Goal: Navigation & Orientation: Find specific page/section

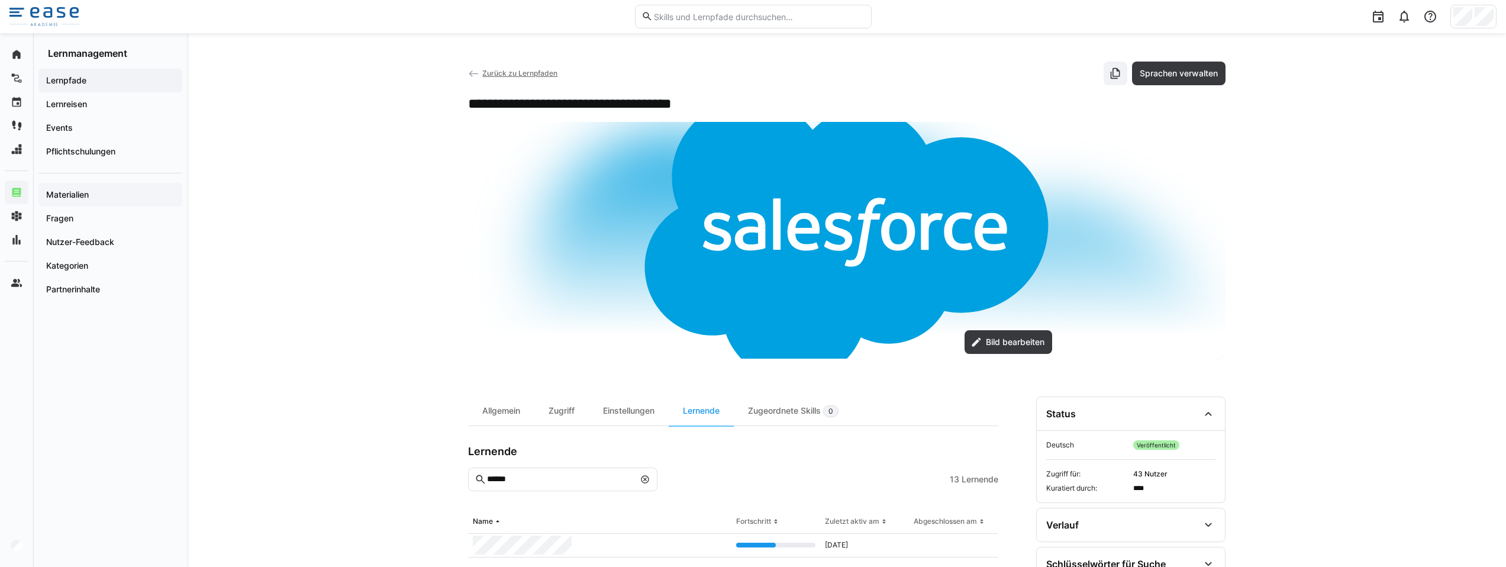
scroll to position [43, 0]
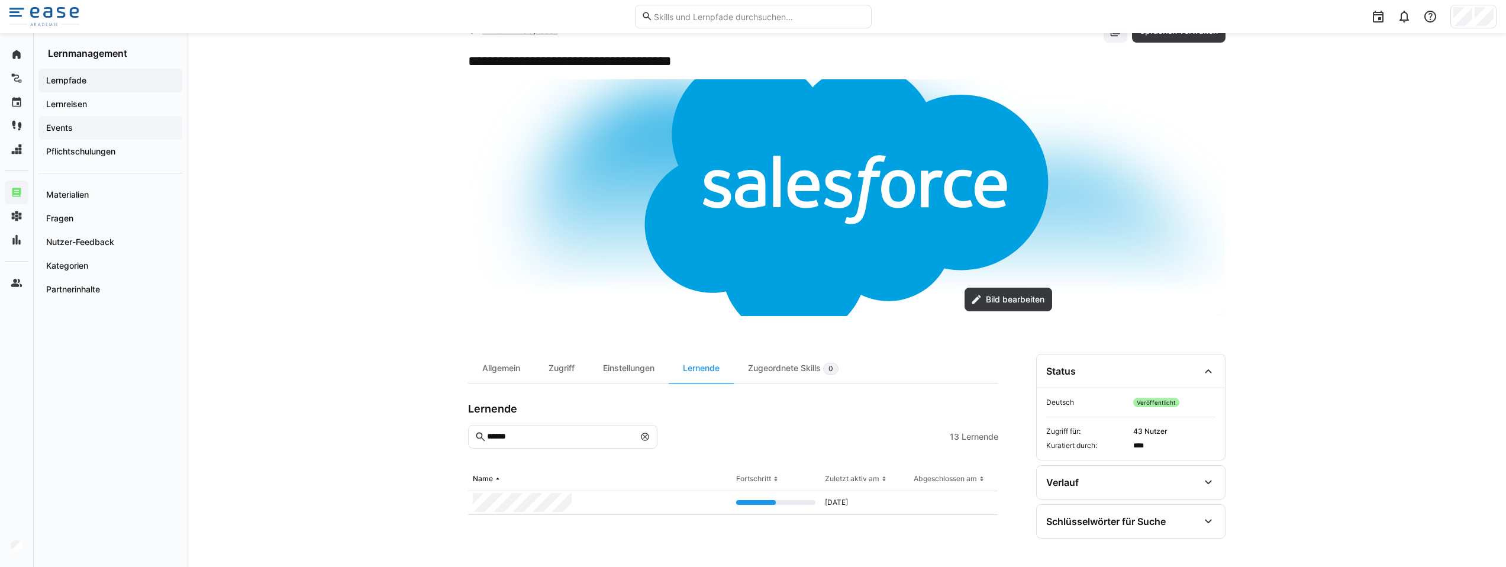
click at [79, 131] on span "Events" at bounding box center [110, 128] width 132 height 12
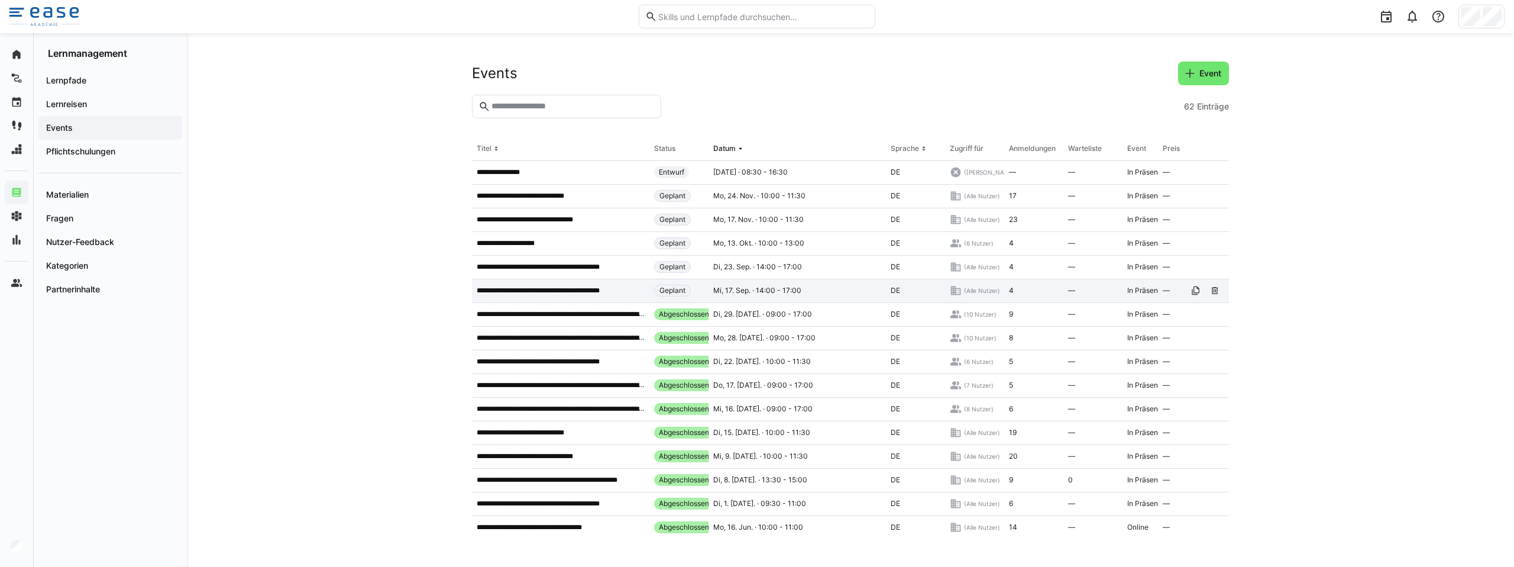
click at [529, 287] on p "**********" at bounding box center [551, 290] width 148 height 9
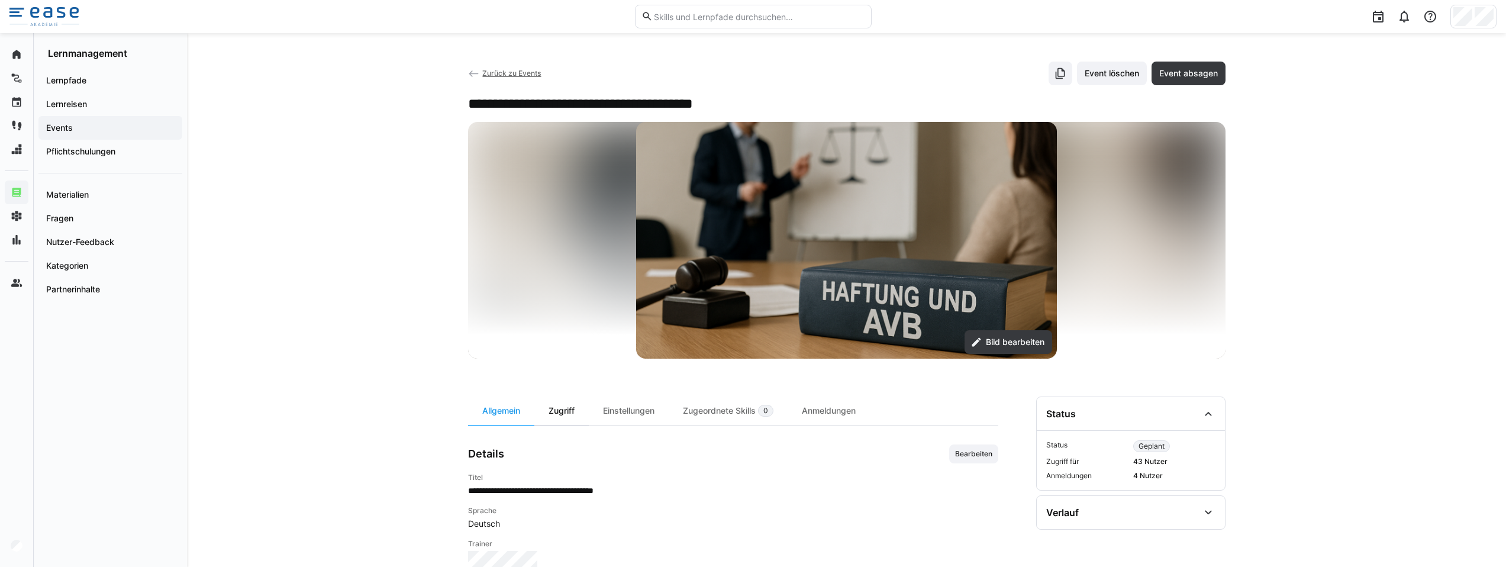
click at [578, 415] on div "Zugriff" at bounding box center [561, 410] width 54 height 28
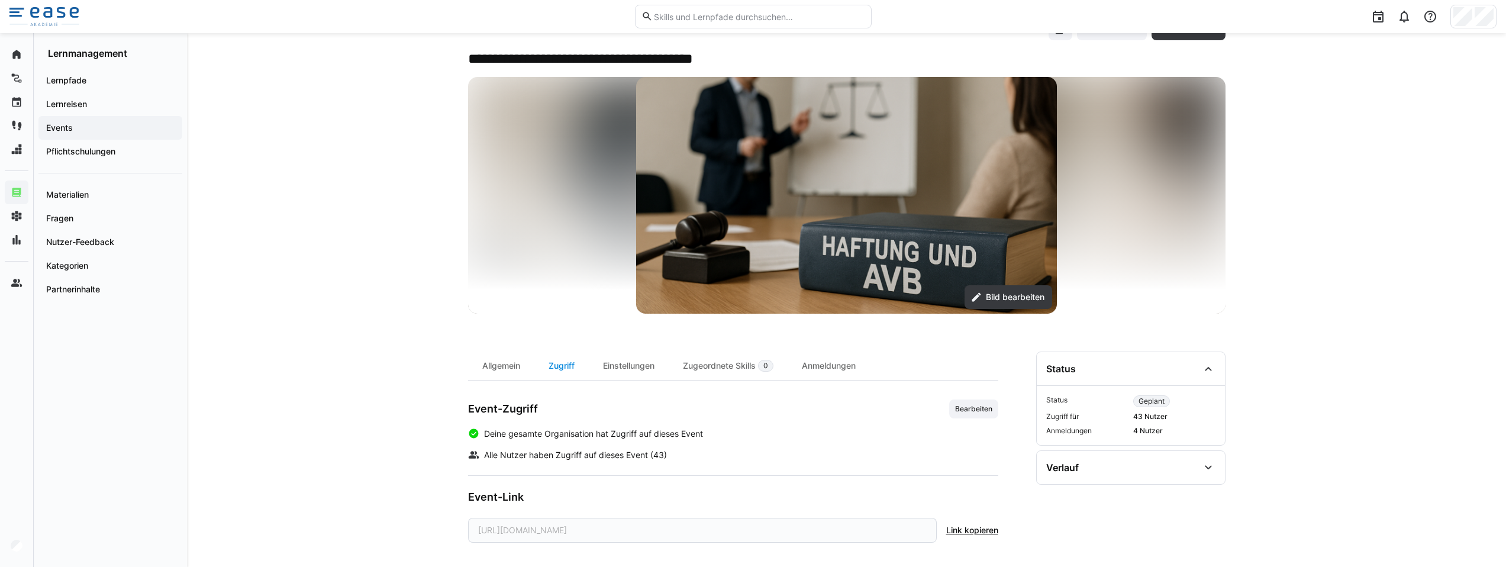
scroll to position [54, 0]
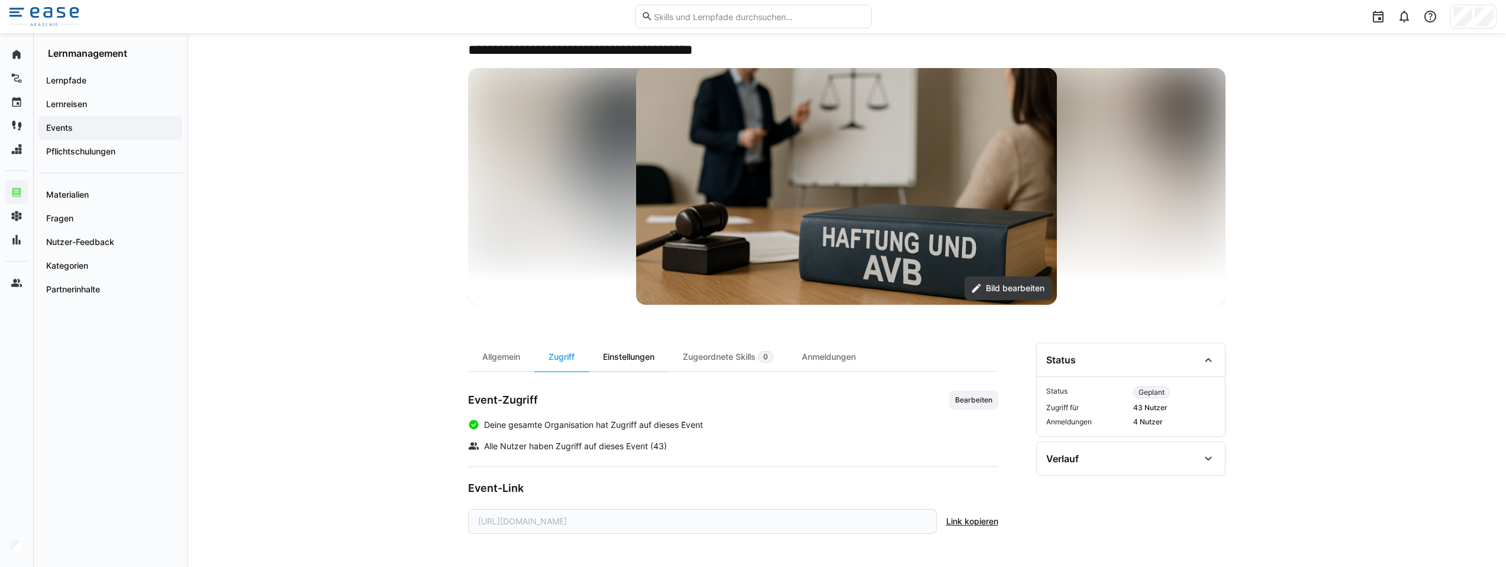
click at [647, 351] on div "Einstellungen" at bounding box center [629, 357] width 80 height 28
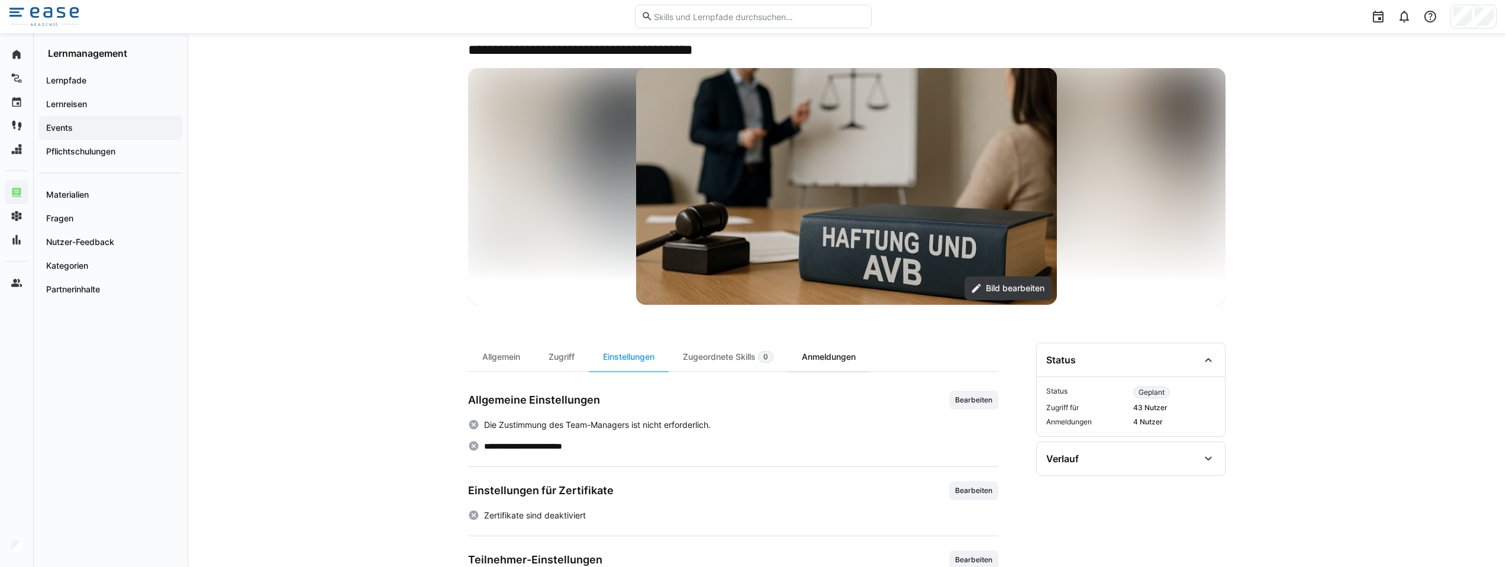
click at [820, 353] on div "Anmeldungen" at bounding box center [828, 357] width 82 height 28
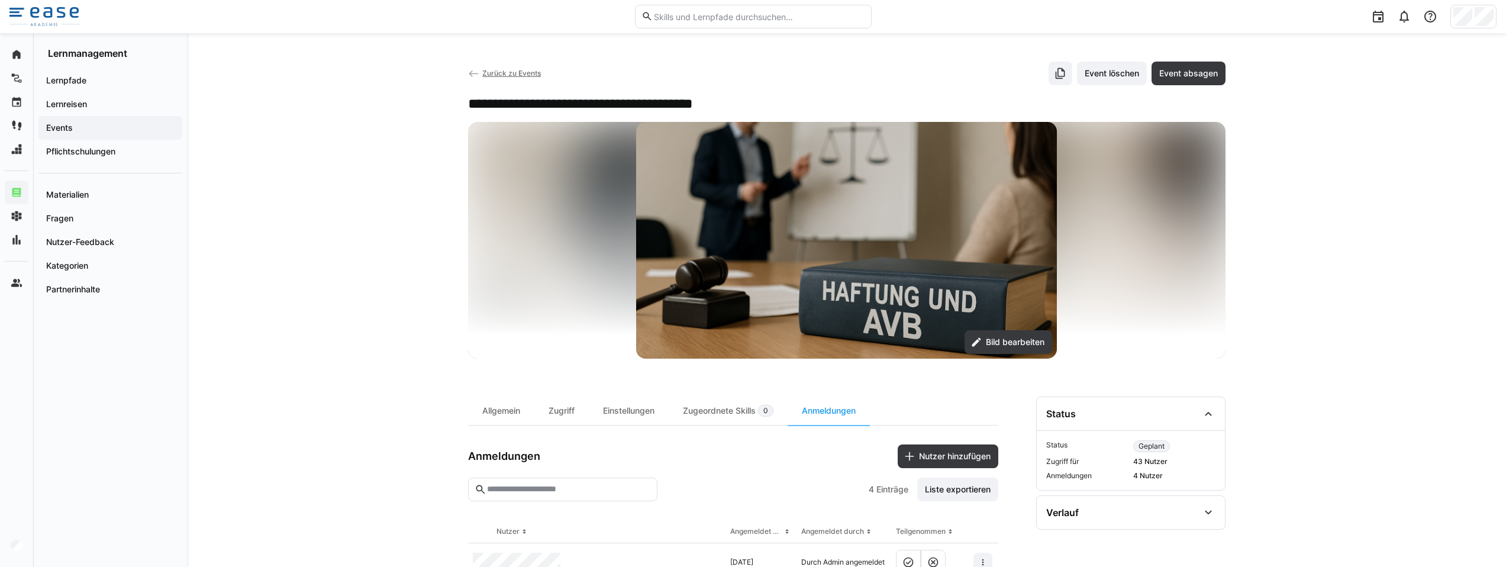
click at [83, 127] on span "Events" at bounding box center [110, 128] width 132 height 12
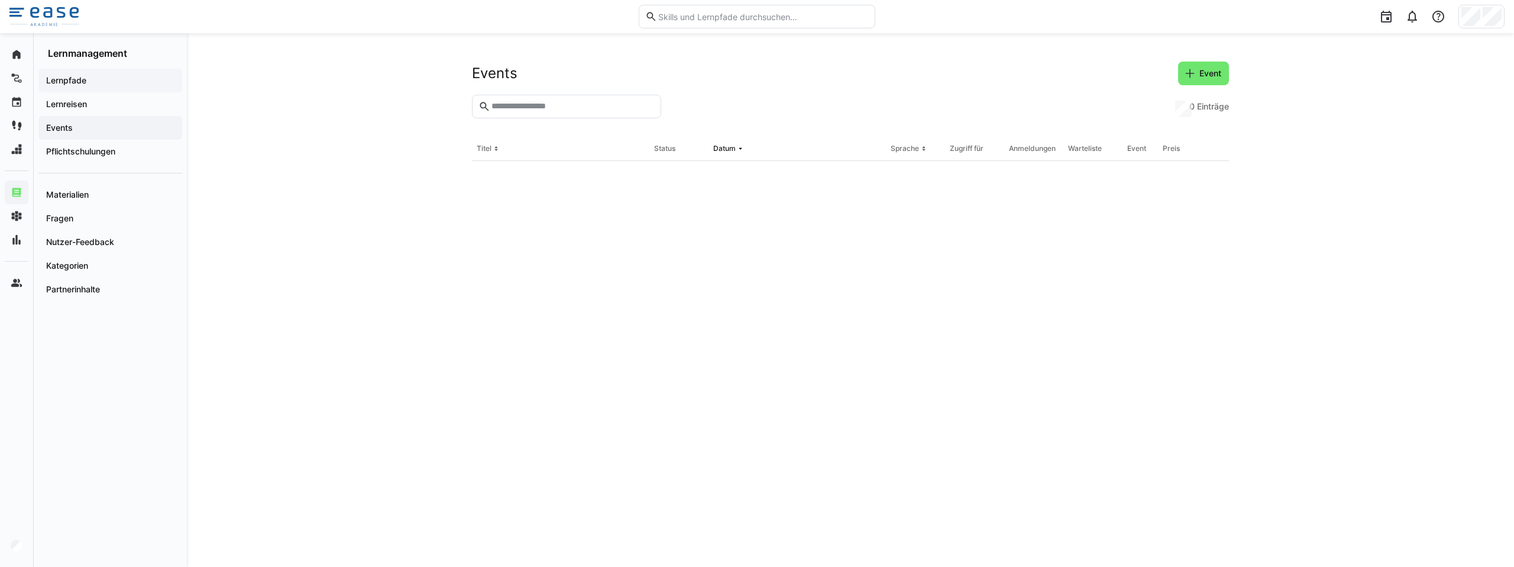
click at [0, 0] on app-navigation-label "Lernpfade" at bounding box center [0, 0] width 0 height 0
